Goal: Use online tool/utility

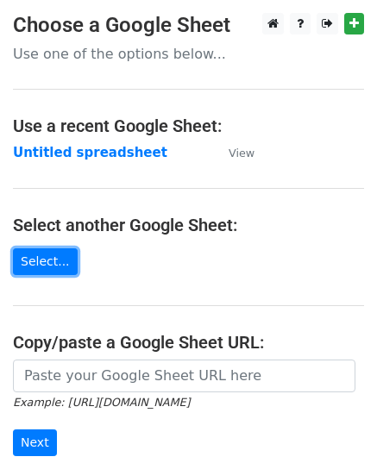
click at [28, 261] on link "Select..." at bounding box center [45, 261] width 65 height 27
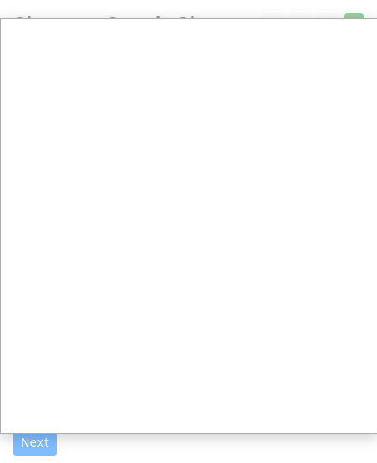
click at [56, 396] on small "Example: https://docs.google.com/spreadsheets/d/abc/edit" at bounding box center [101, 402] width 177 height 13
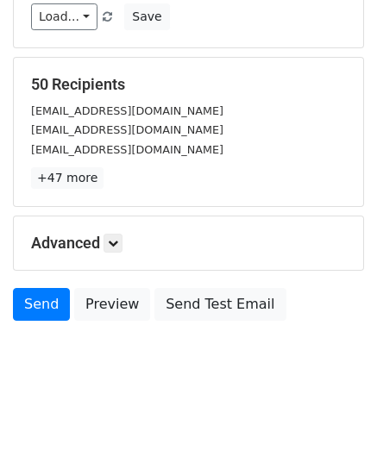
scroll to position [272, 0]
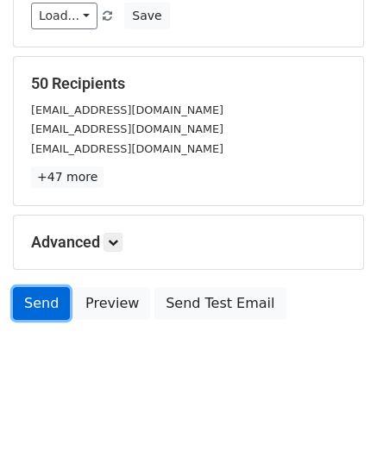
click at [32, 292] on link "Send" at bounding box center [41, 303] width 57 height 33
